Goal: Information Seeking & Learning: Learn about a topic

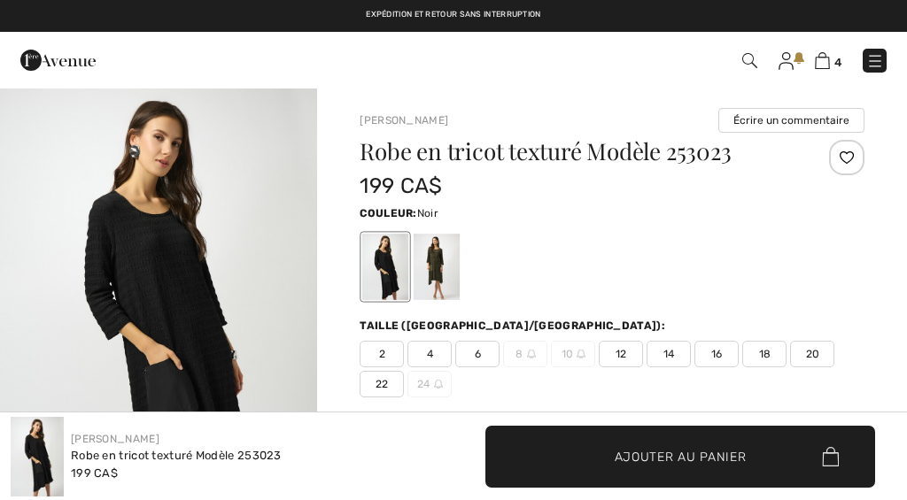
scroll to position [78, 0]
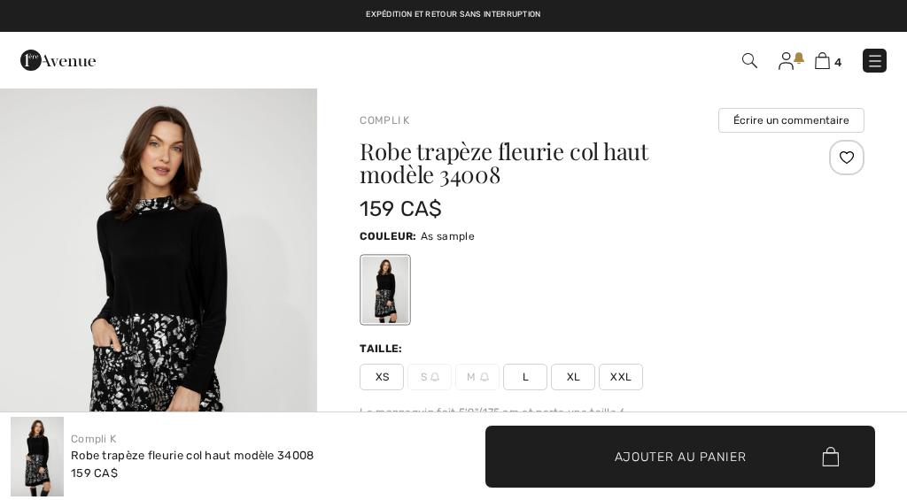
checkbox input "true"
click at [875, 65] on img at bounding box center [875, 61] width 18 height 18
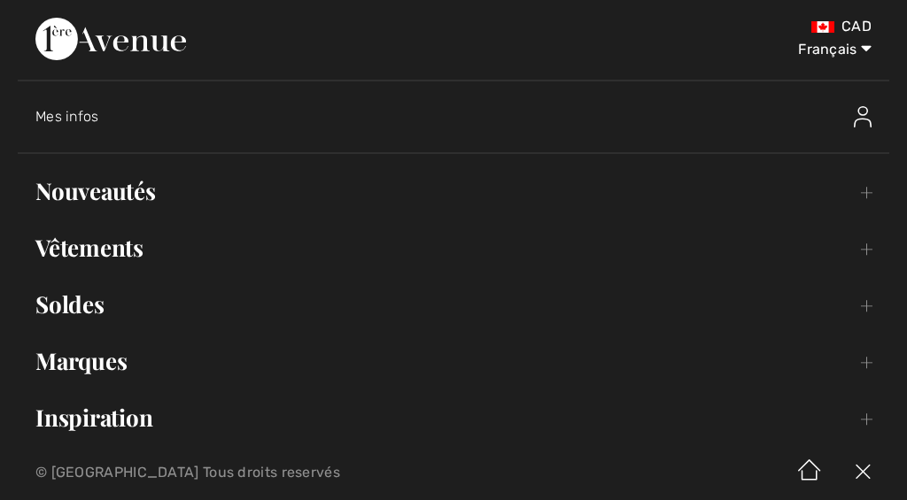
click at [867, 196] on link "Nouveautés Toggle submenu" at bounding box center [453, 191] width 871 height 39
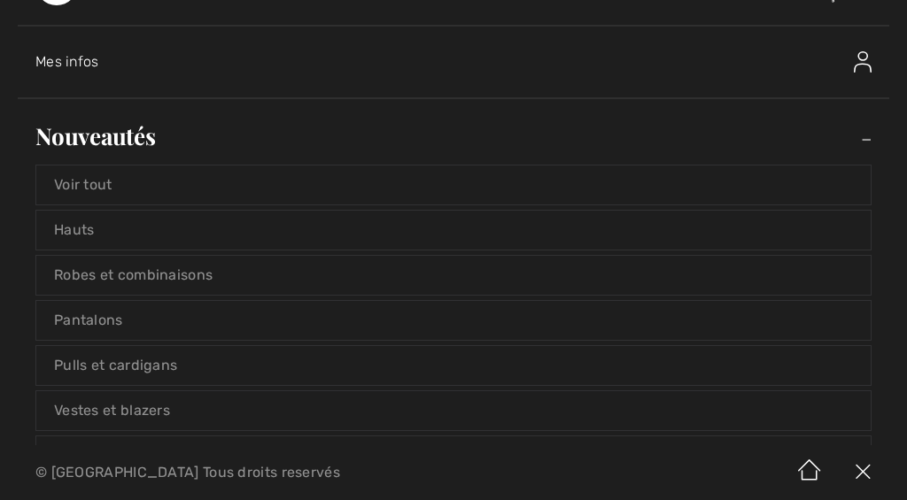
scroll to position [66, 0]
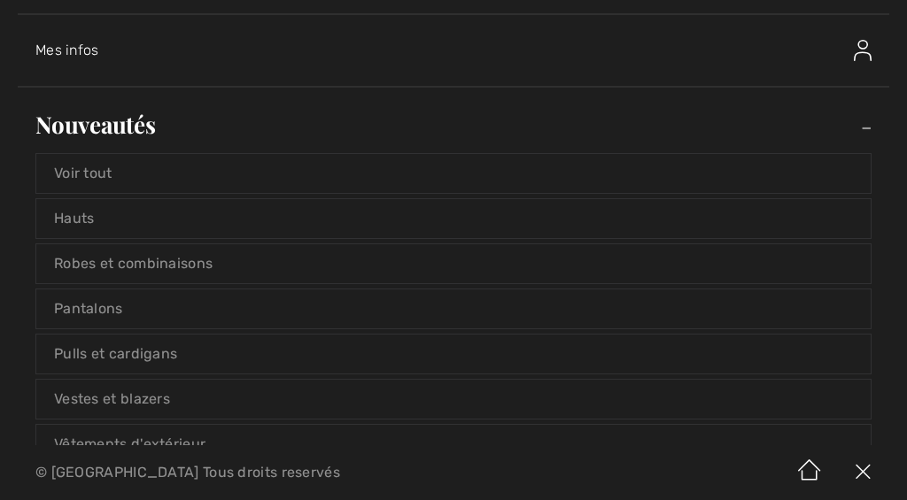
click at [801, 358] on link "Pulls et cardigans" at bounding box center [453, 354] width 834 height 39
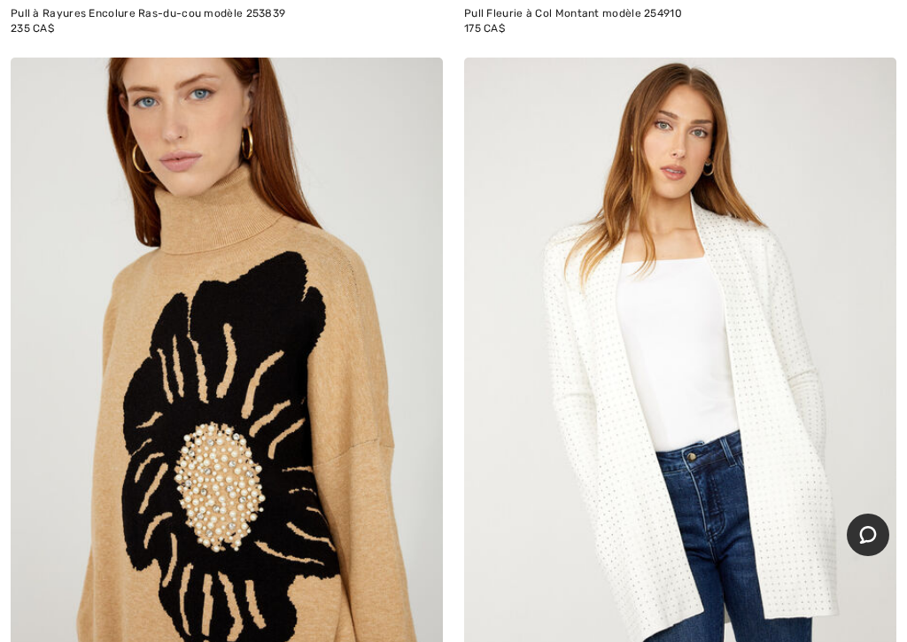
scroll to position [883, 0]
